Goal: Task Accomplishment & Management: Complete application form

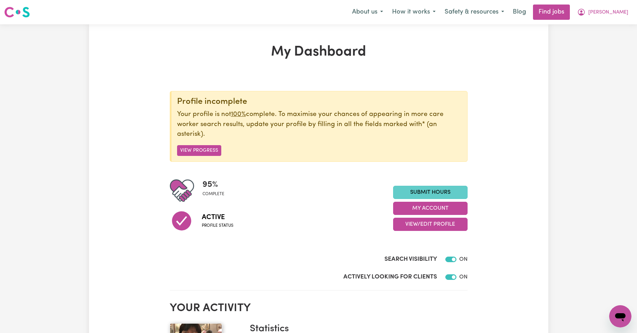
click at [425, 191] on link "Submit Hours" at bounding box center [430, 192] width 74 height 13
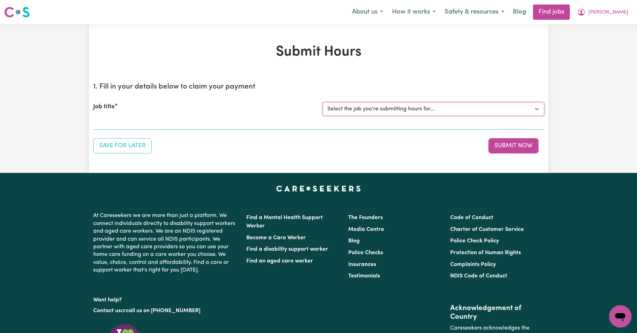
click at [490, 109] on select "Select the job you're submitting hours for... [Kishore Hands Of Care] Support W…" at bounding box center [433, 109] width 221 height 13
select select "14320"
click at [323, 103] on select "Select the job you're submitting hours for... [Kishore Hands Of Care] Support W…" at bounding box center [433, 109] width 221 height 13
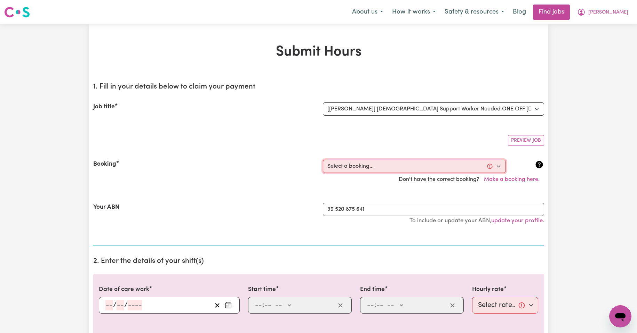
click at [498, 166] on select "Select a booking... [DATE] 08:00am to 09:30am (ONE-OFF) [DATE] 08:00am to 09:30…" at bounding box center [414, 166] width 183 height 13
select select "354688"
click at [323, 160] on select "Select a booking... [DATE] 08:00am to 09:30am (ONE-OFF) [DATE] 08:00am to 09:30…" at bounding box center [414, 166] width 183 height 13
type input "[DATE]"
type input "26"
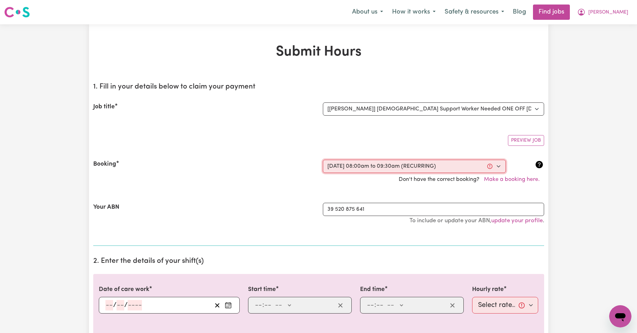
type input "9"
type input "2025"
type input "08:00"
type input "8"
type input "0"
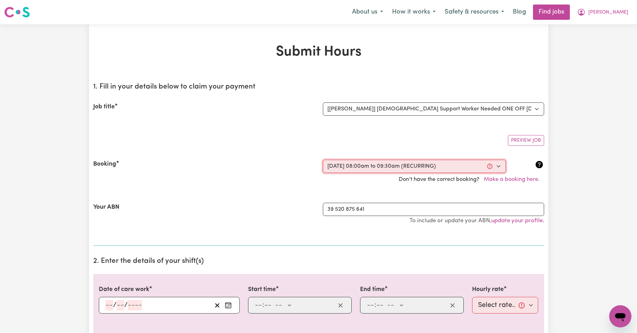
select select "am"
type input "09:30"
type input "9"
type input "30"
select select "am"
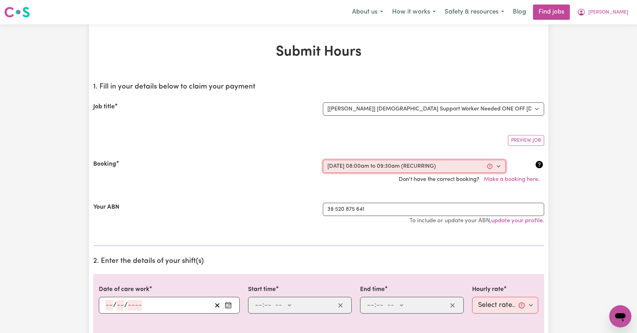
select select "50-Weekday"
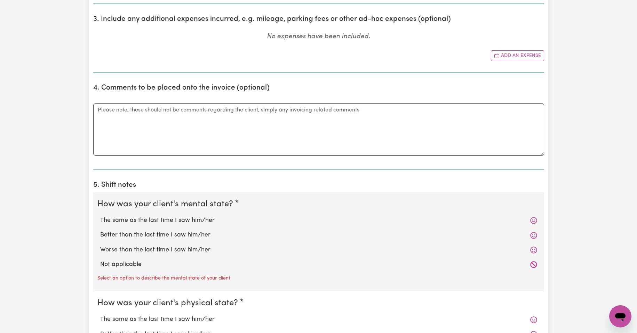
scroll to position [393, 0]
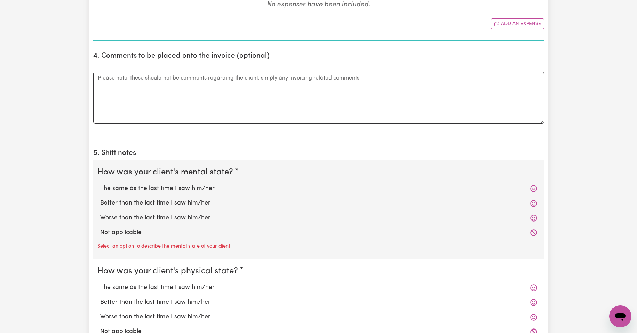
click at [157, 189] on label "The same as the last time I saw him/her" at bounding box center [318, 188] width 437 height 9
click at [100, 184] on input "The same as the last time I saw him/her" at bounding box center [100, 184] width 0 height 0
radio input "true"
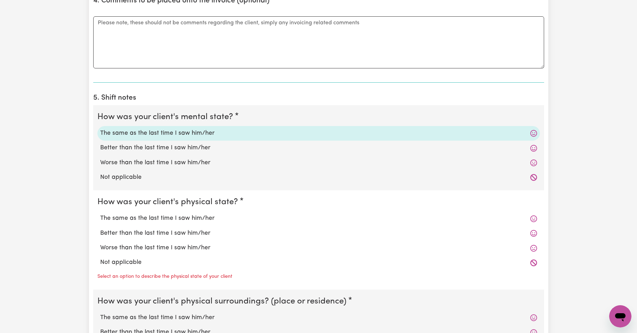
scroll to position [451, 0]
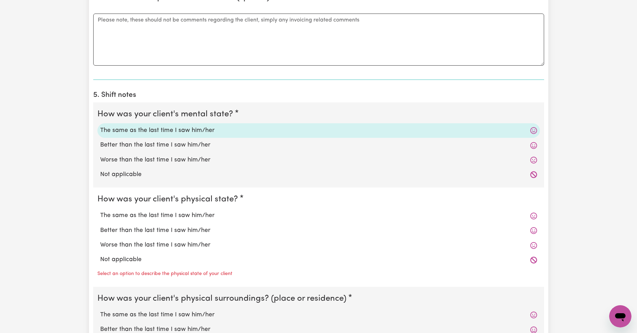
click at [158, 217] on label "The same as the last time I saw him/her" at bounding box center [318, 215] width 437 height 9
click at [100, 211] on input "The same as the last time I saw him/her" at bounding box center [100, 211] width 0 height 0
radio input "true"
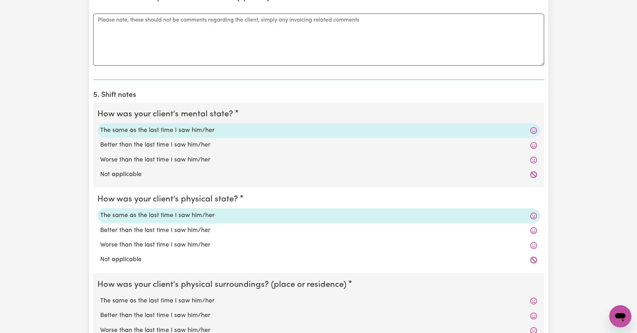
click at [155, 246] on label "Worse than the last time I saw him/her" at bounding box center [318, 245] width 437 height 9
click at [100, 241] on input "Worse than the last time I saw him/her" at bounding box center [100, 241] width 0 height 0
radio input "true"
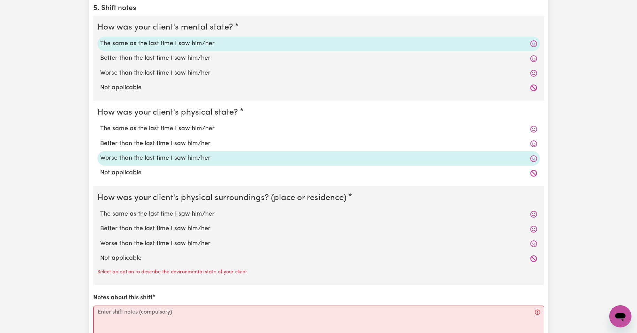
scroll to position [544, 0]
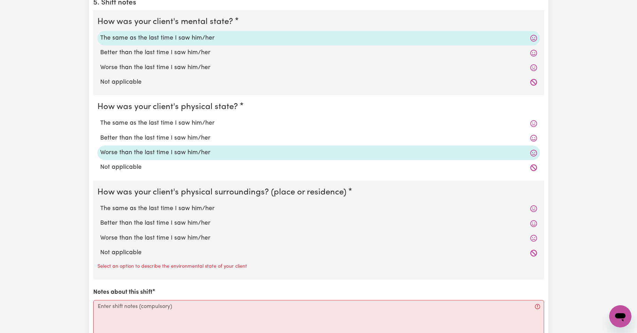
click at [147, 207] on label "The same as the last time I saw him/her" at bounding box center [318, 208] width 437 height 9
click at [100, 204] on input "The same as the last time I saw him/her" at bounding box center [100, 204] width 0 height 0
radio input "true"
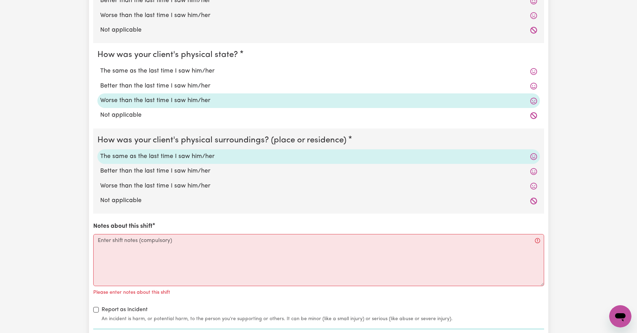
scroll to position [602, 0]
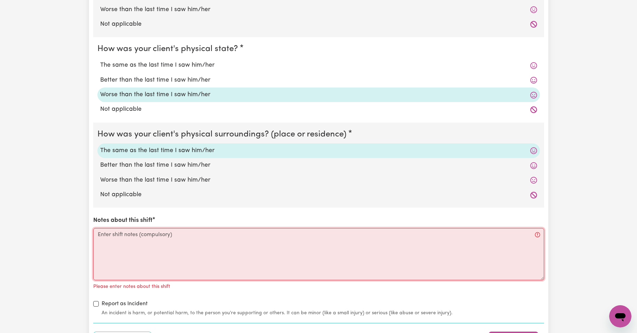
click at [119, 236] on textarea "Notes about this shift" at bounding box center [318, 254] width 451 height 52
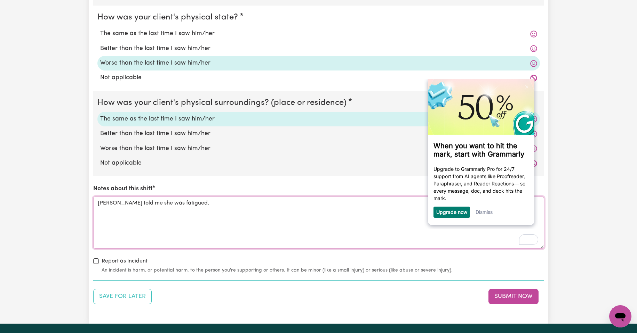
scroll to position [637, 0]
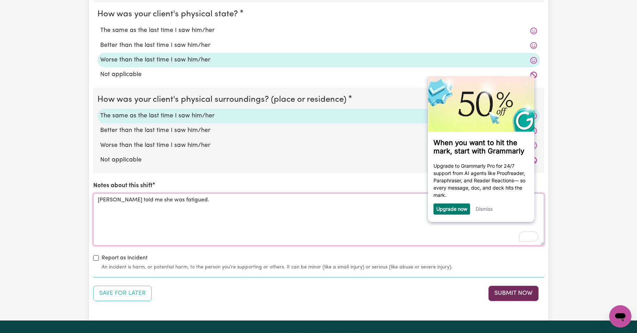
type textarea "[PERSON_NAME] told me she was fatigued."
click at [506, 290] on button "Submit Now" at bounding box center [513, 293] width 50 height 15
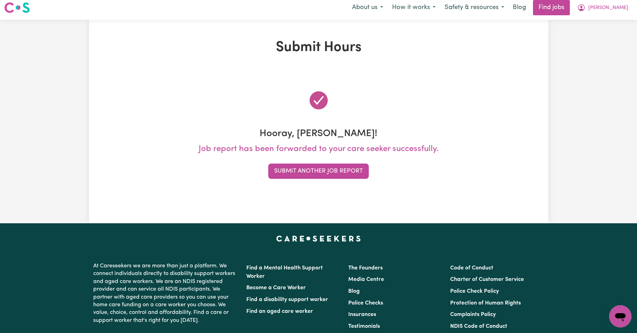
scroll to position [0, 0]
